Goal: Contribute content: Add original content to the website for others to see

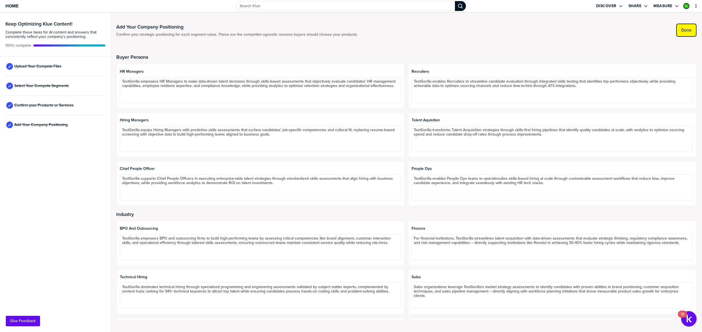
click at [684, 29] on label "Done" at bounding box center [686, 29] width 10 height 5
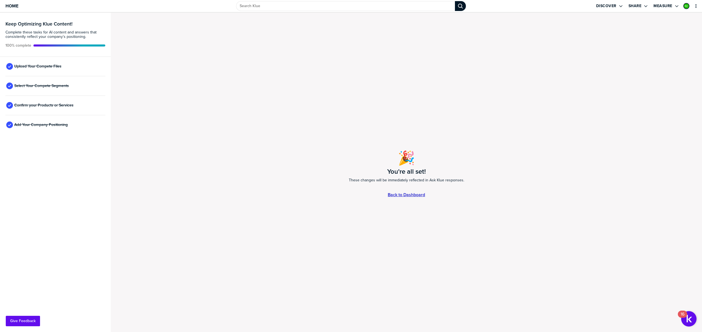
click at [421, 192] on link "Back to Dashboard" at bounding box center [406, 194] width 37 height 5
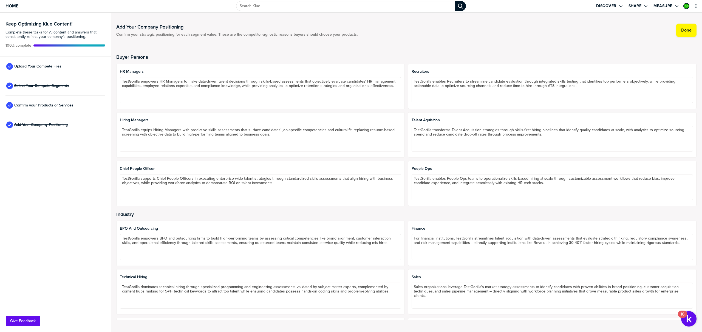
click at [42, 66] on span "Upload Your Compete Files" at bounding box center [37, 66] width 47 height 4
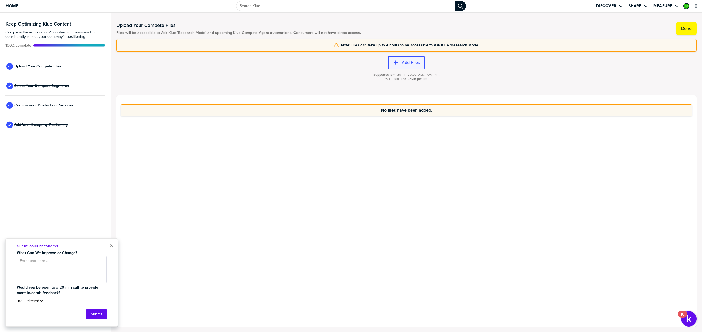
click at [407, 60] on label "Add Files" at bounding box center [411, 62] width 18 height 5
click at [410, 61] on label "Add Files" at bounding box center [411, 62] width 18 height 5
click at [401, 67] on button "Add Files" at bounding box center [406, 62] width 37 height 13
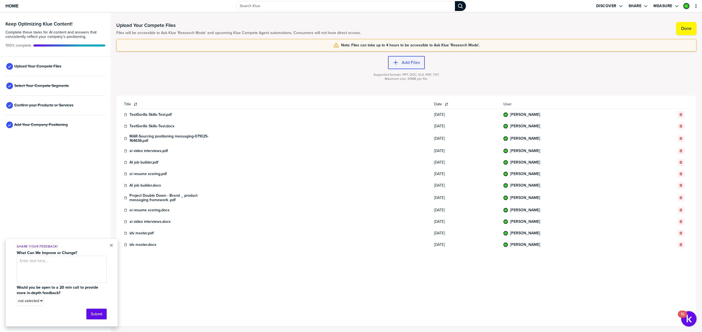
click at [406, 59] on button "Add Files" at bounding box center [406, 62] width 37 height 13
click at [112, 245] on button "×" at bounding box center [111, 245] width 4 height 7
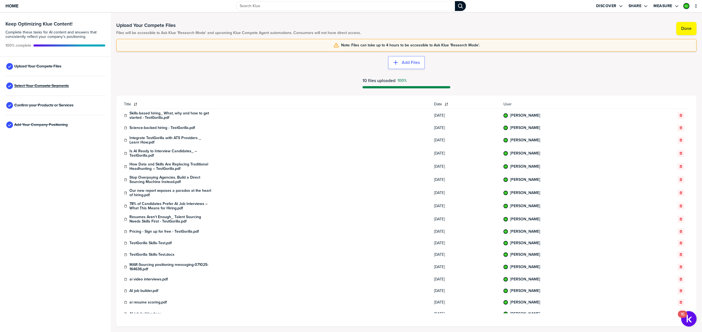
click at [51, 84] on span "Select Your Compete Segments" at bounding box center [41, 86] width 55 height 4
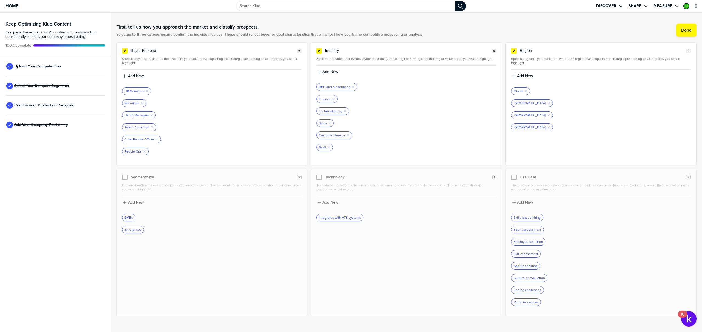
click at [166, 225] on div at bounding box center [212, 223] width 180 height 4
click at [676, 34] on button "Done" at bounding box center [686, 30] width 20 height 13
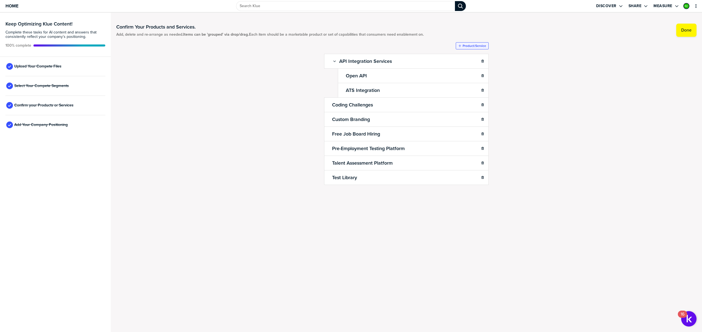
click at [472, 45] on label "Product/Service" at bounding box center [474, 46] width 24 height 4
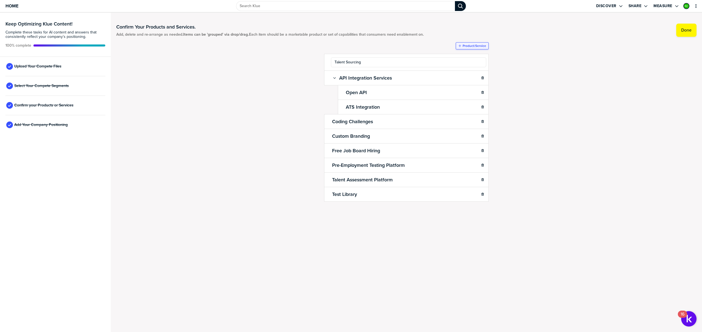
type input "Talent Sourcing"
click at [476, 44] on label "Product/Service" at bounding box center [474, 46] width 24 height 4
type input "AI Interviews"
click at [477, 49] on div at bounding box center [406, 51] width 164 height 4
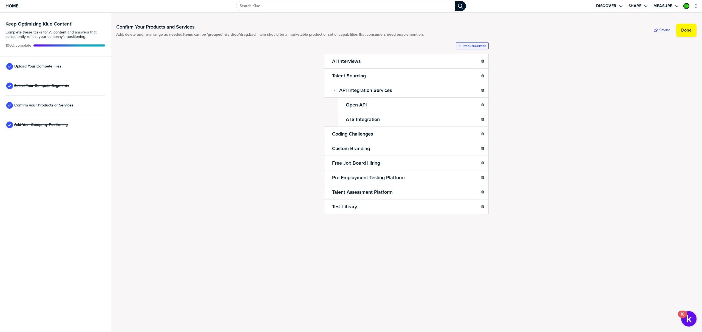
click at [468, 46] on label "Product/Service" at bounding box center [474, 46] width 24 height 4
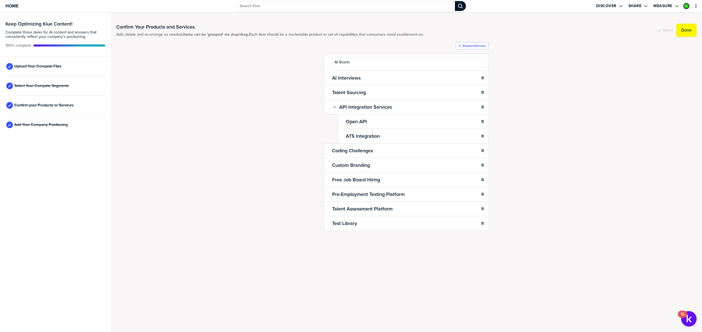
type input "AI Scoring"
click at [473, 48] on button "Product/Service" at bounding box center [472, 45] width 33 height 7
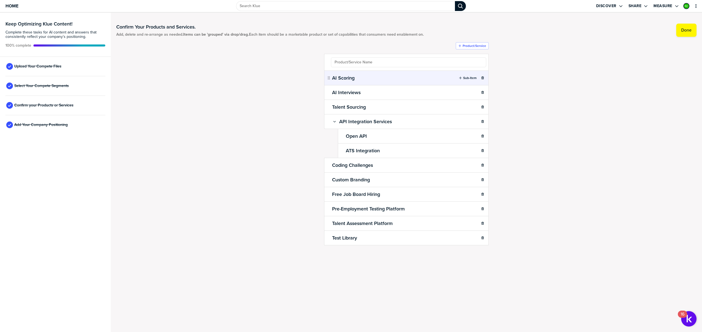
click at [439, 63] on ul "AI Scoring Sub-Item AI Interviews Sub-Item Talent Sourcing Sub-Item API Integra…" at bounding box center [406, 149] width 164 height 191
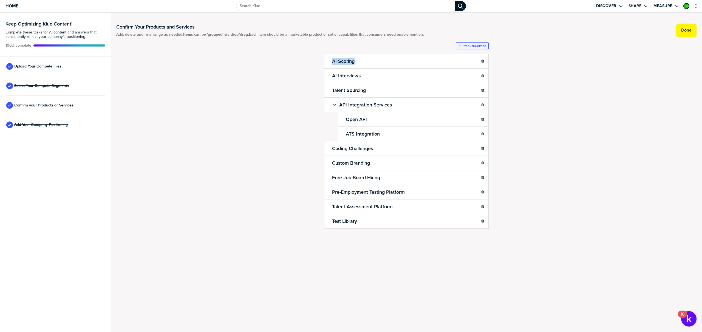
click at [469, 48] on button "Product/Service" at bounding box center [472, 45] width 33 height 7
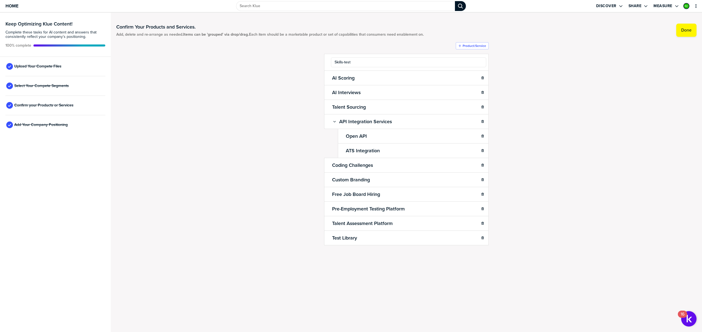
type input "Skills-tests"
click at [481, 46] on label "Product/Service" at bounding box center [474, 46] width 24 height 4
type input "AI Resume Scoring"
drag, startPoint x: 465, startPoint y: 45, endPoint x: 456, endPoint y: 49, distance: 9.6
click at [465, 45] on label "Product/Service" at bounding box center [474, 46] width 24 height 4
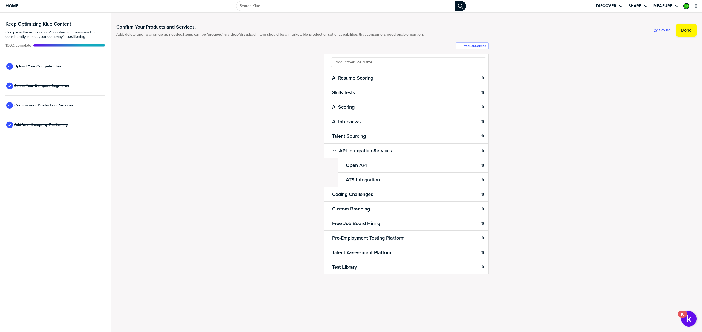
click at [275, 92] on div "Confirm Your Products and Services. Add, delete and re-arrange as needed. Items…" at bounding box center [406, 160] width 580 height 284
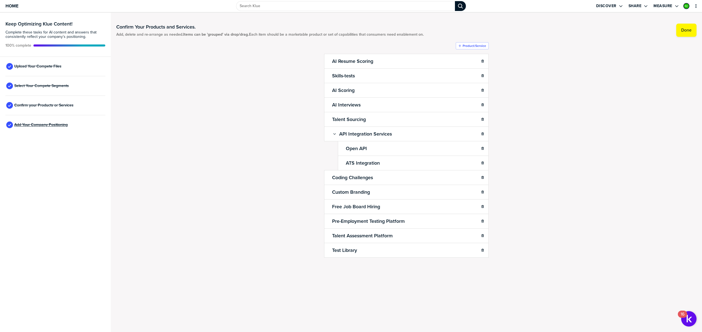
click at [53, 124] on span "Add Your Company Positioning" at bounding box center [40, 125] width 53 height 4
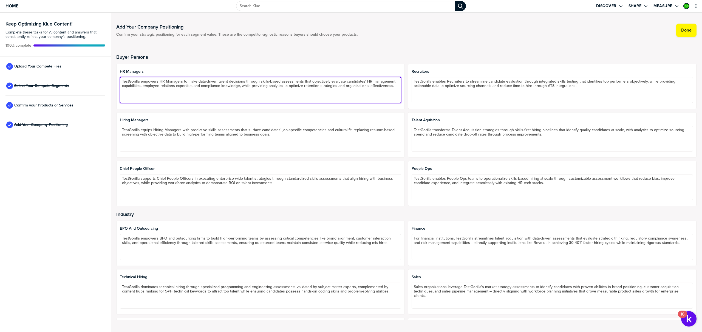
click at [141, 81] on textarea "TestGorilla empowers HR Managers to make data-driven talent decisions through s…" at bounding box center [260, 90] width 281 height 26
type textarea "TestGorilla Talent Discovery platform empowers HR Managers to make data-driven …"
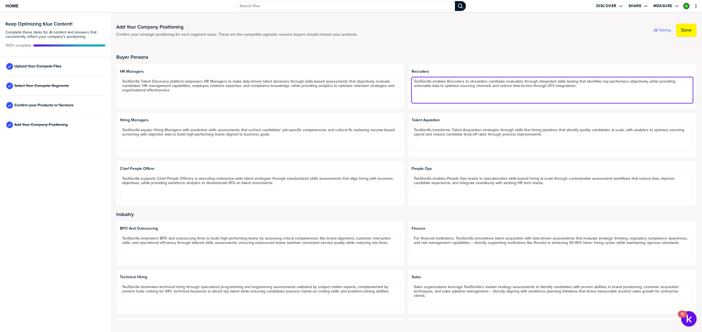
drag, startPoint x: 430, startPoint y: 80, endPoint x: 410, endPoint y: 81, distance: 20.8
click at [411, 81] on textarea "TestGorilla enables Recruiters to streamline candidate evaluation through integ…" at bounding box center [551, 90] width 281 height 26
paste textarea "Talent Discovery platform"
type textarea "TestGorilla Talent Discovery platform enables Recruiters to streamline candidat…"
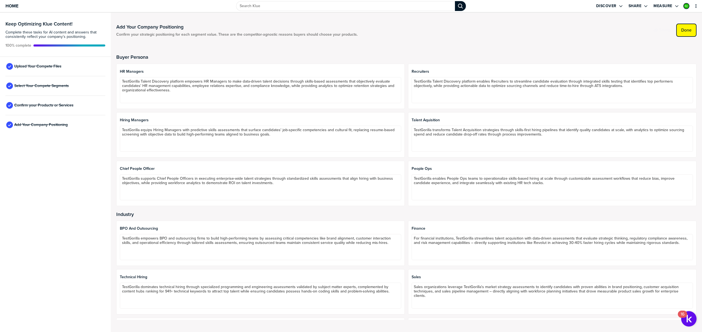
click at [683, 34] on button "Done" at bounding box center [686, 30] width 20 height 13
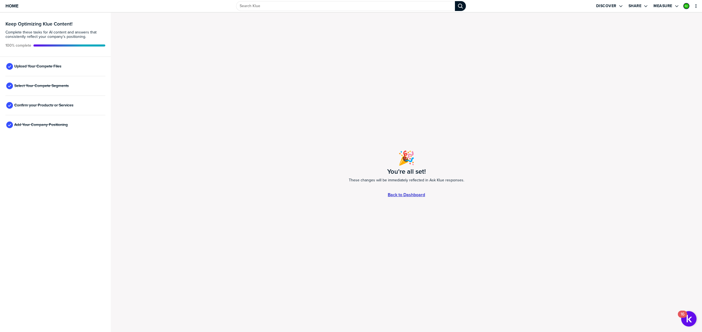
click at [417, 197] on link "Back to Dashboard" at bounding box center [406, 194] width 37 height 5
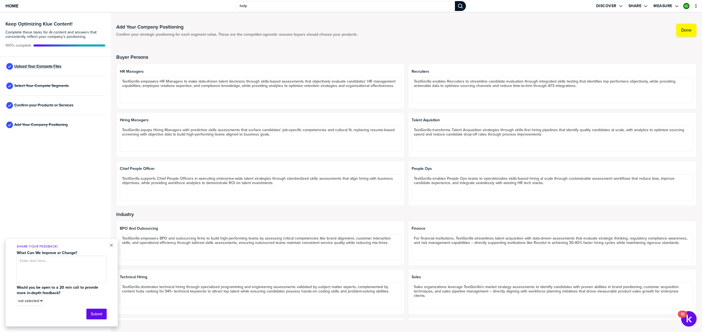
click at [44, 64] on span "Upload Your Compete Files" at bounding box center [37, 66] width 47 height 4
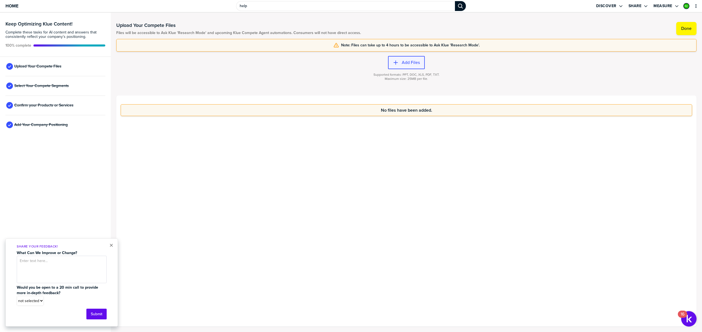
click at [396, 64] on icon "button" at bounding box center [395, 62] width 5 height 5
